Goal: Task Accomplishment & Management: Manage account settings

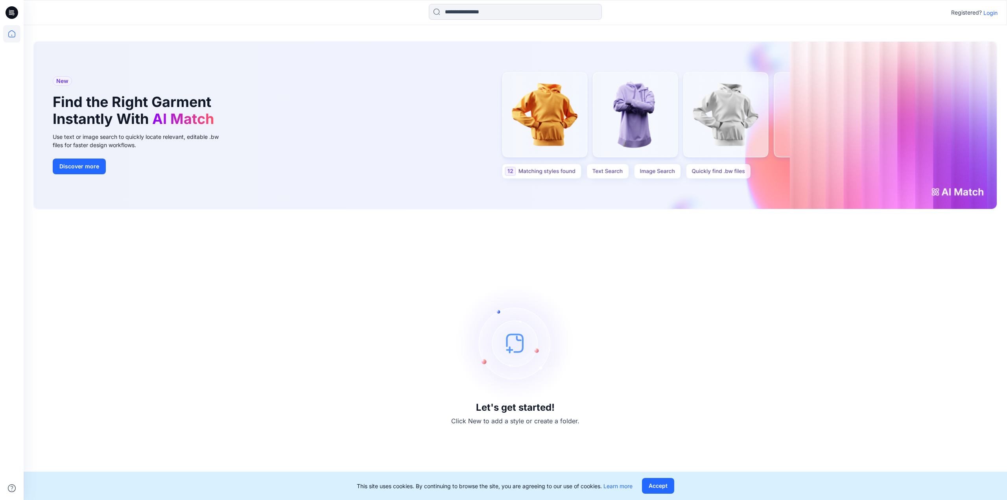
click at [994, 10] on p "Login" at bounding box center [990, 13] width 14 height 8
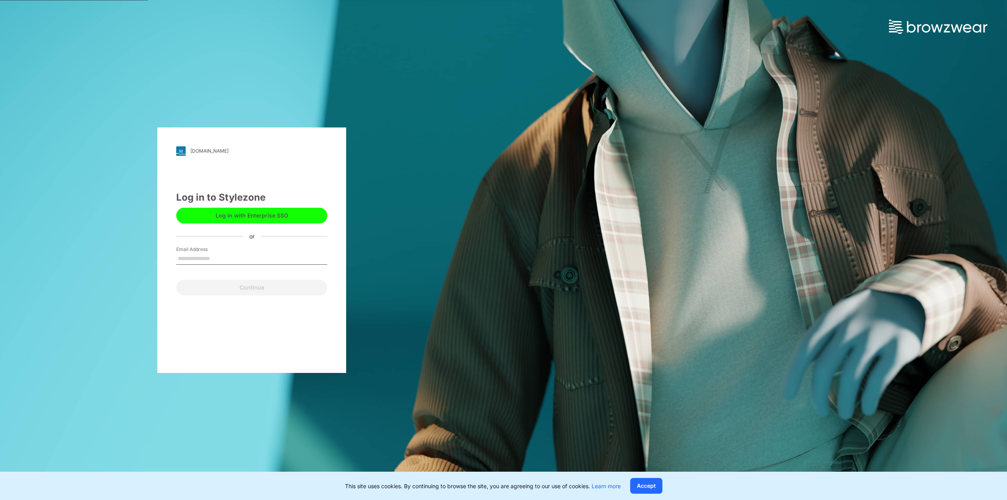
click at [195, 259] on input "Email Address" at bounding box center [251, 259] width 151 height 12
type input "*"
